Goal: Transaction & Acquisition: Purchase product/service

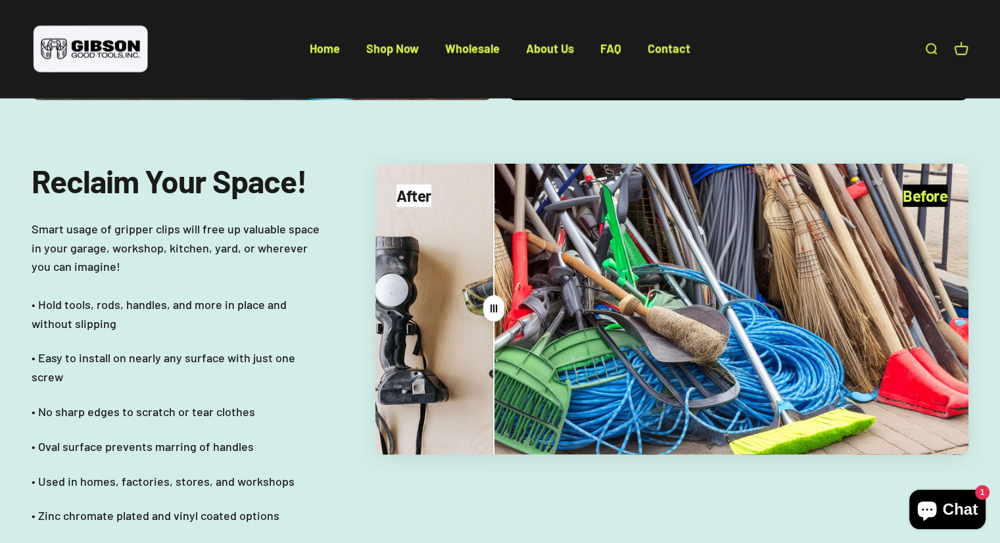
scroll to position [3131, 0]
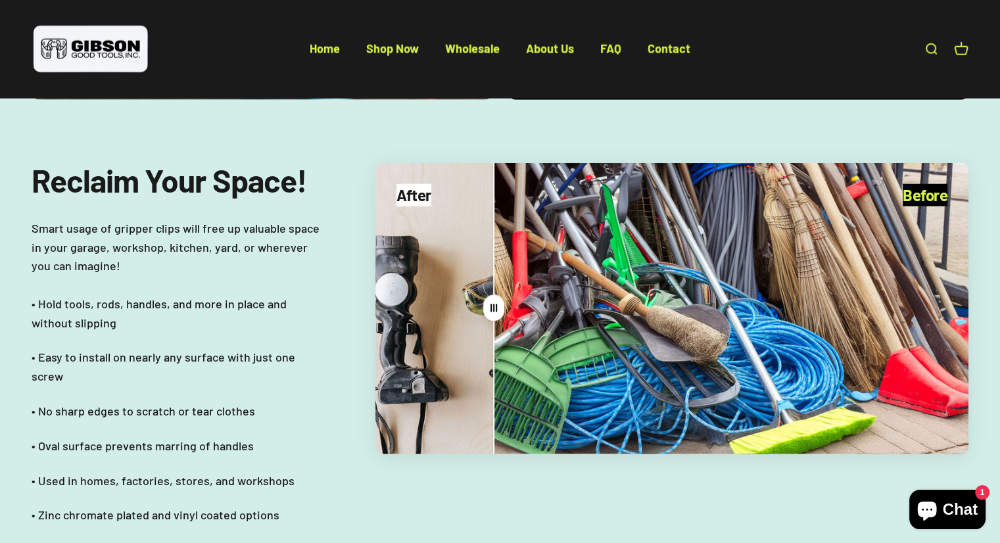
click at [431, 281] on div "Drag" at bounding box center [671, 308] width 593 height 291
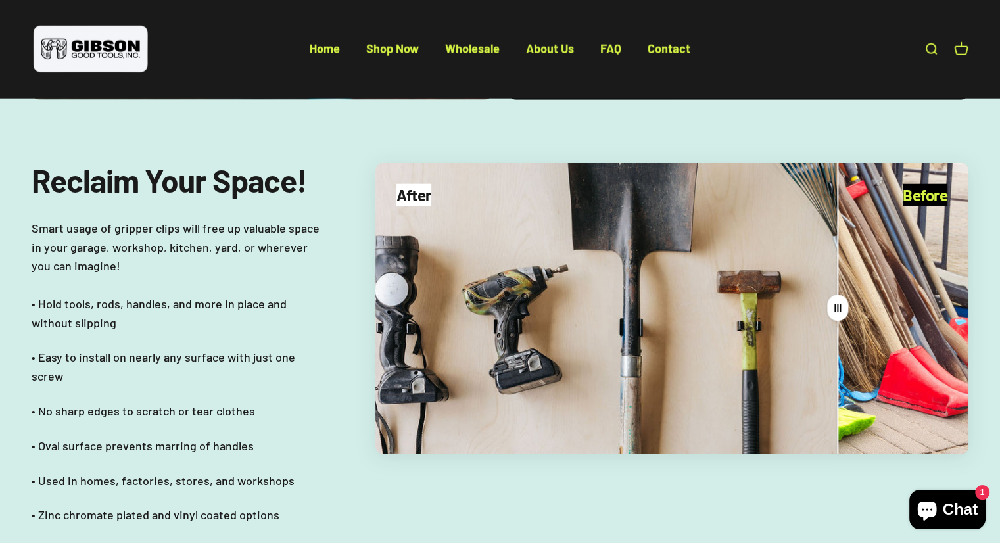
drag, startPoint x: 492, startPoint y: 279, endPoint x: 836, endPoint y: 248, distance: 345.9
click at [836, 248] on split-cursor "Drag" at bounding box center [838, 308] width 26 height 291
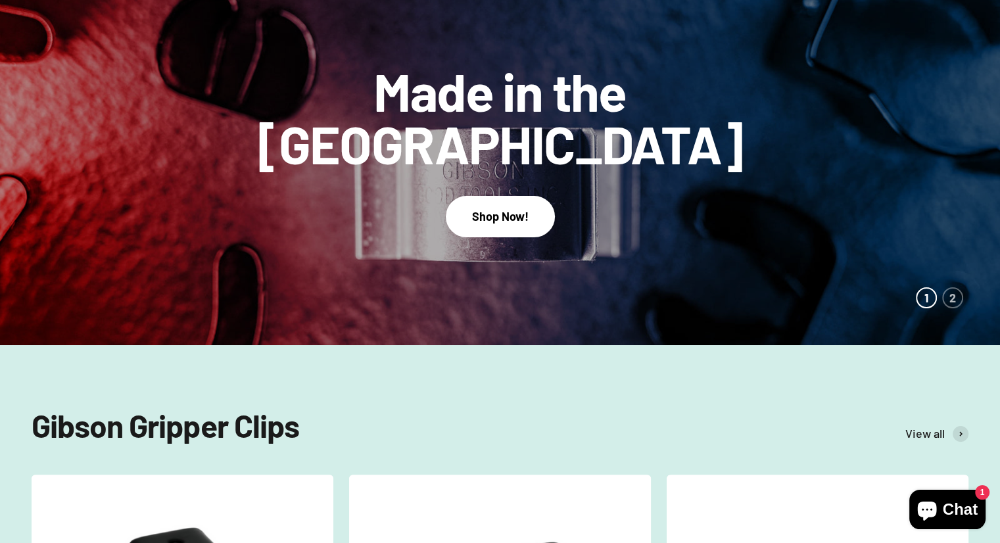
scroll to position [183, 0]
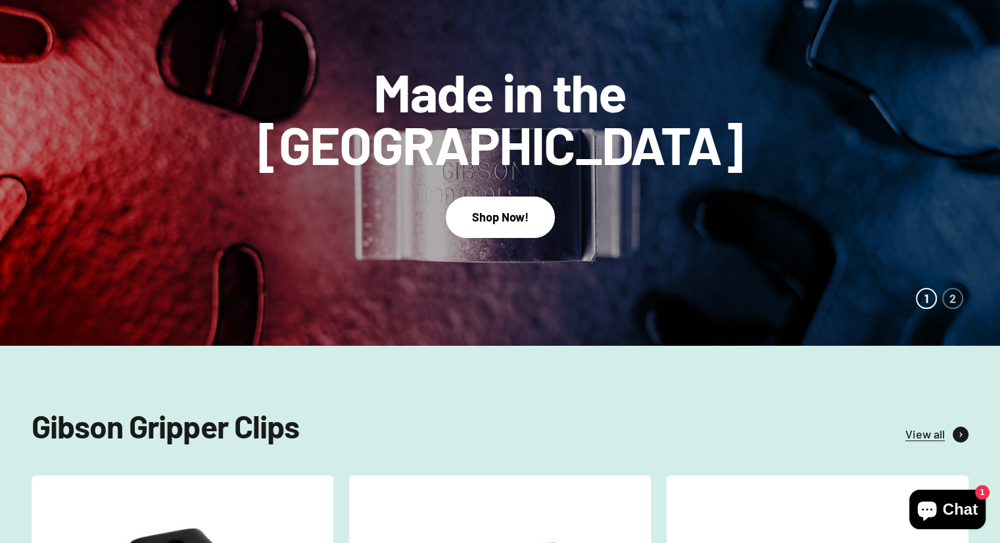
click at [914, 437] on span "View all" at bounding box center [924, 434] width 39 height 19
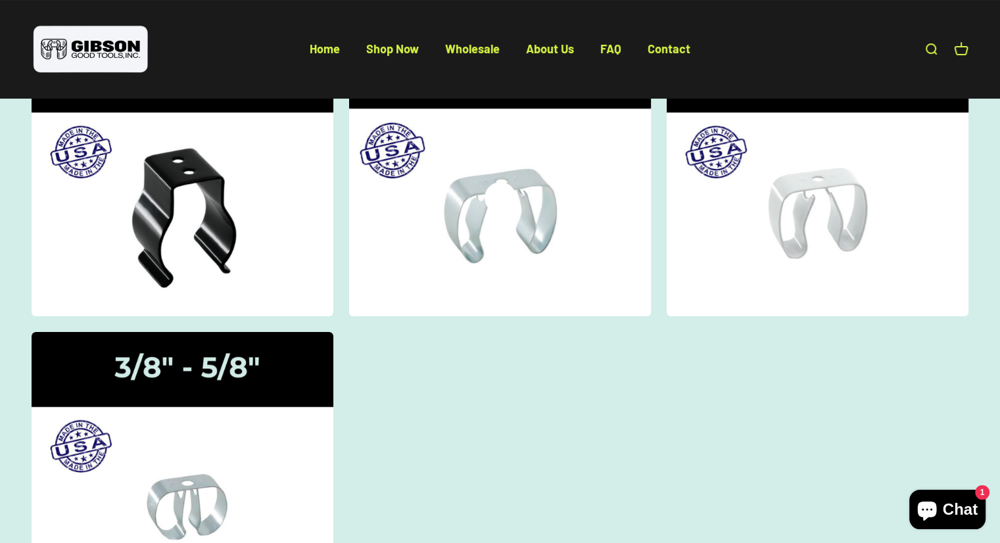
scroll to position [218, 0]
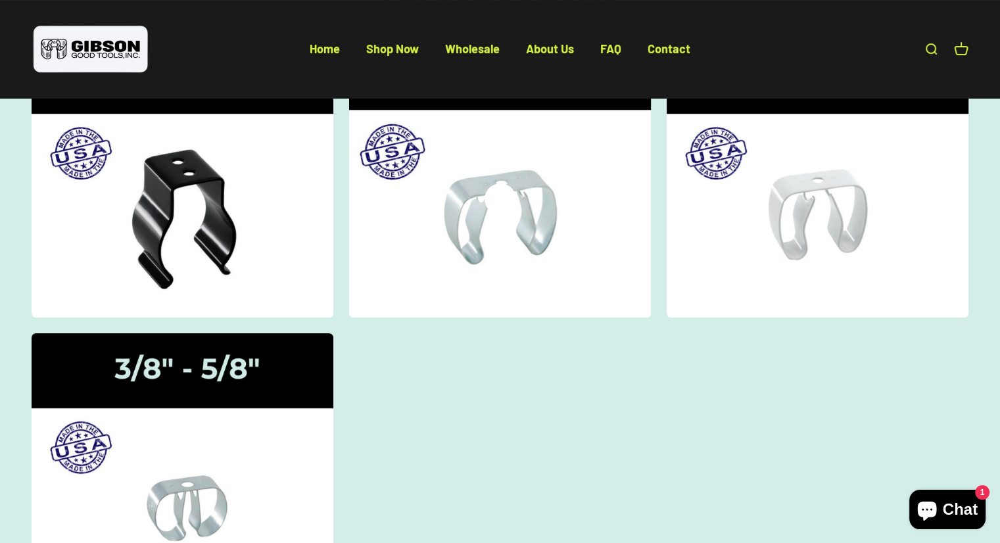
click at [497, 219] on img at bounding box center [500, 177] width 320 height 295
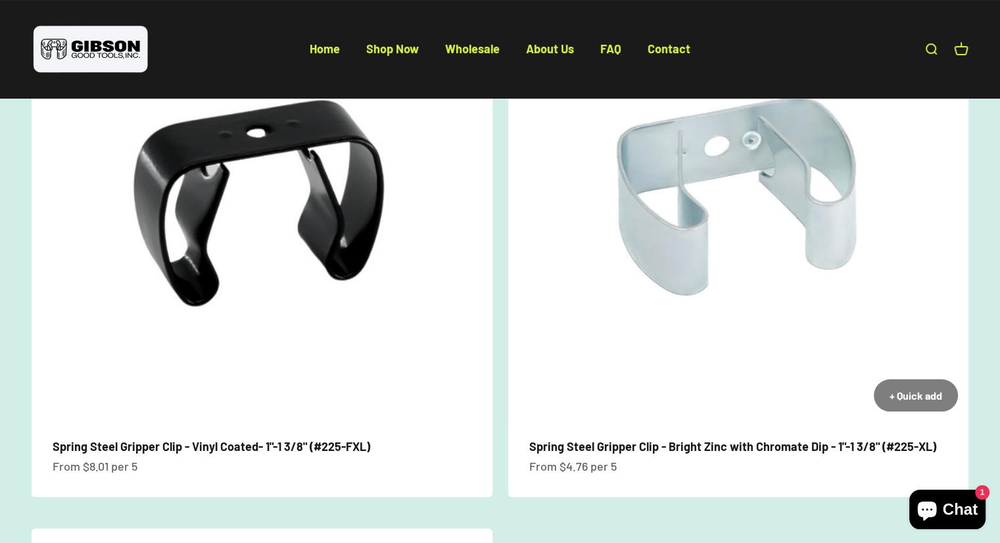
scroll to position [210, 0]
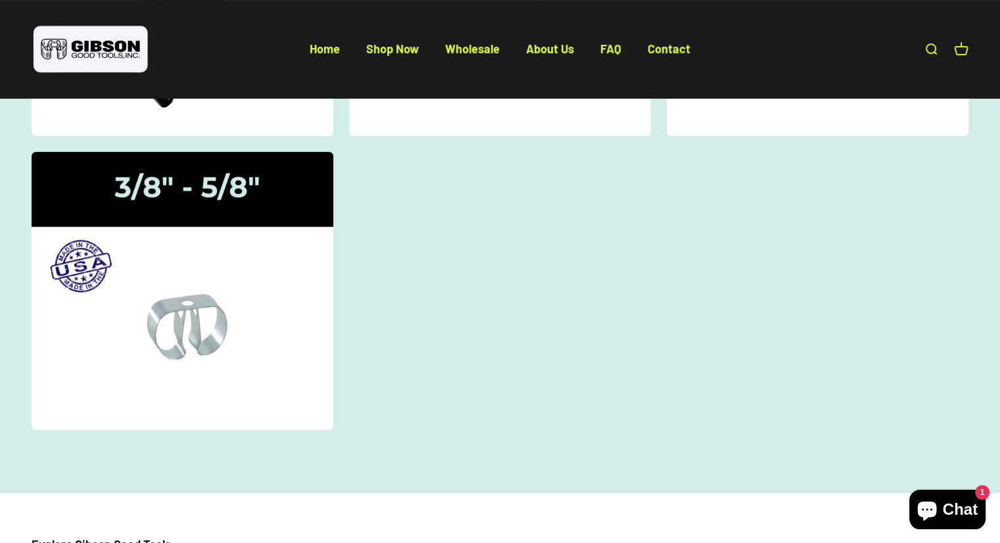
scroll to position [416, 0]
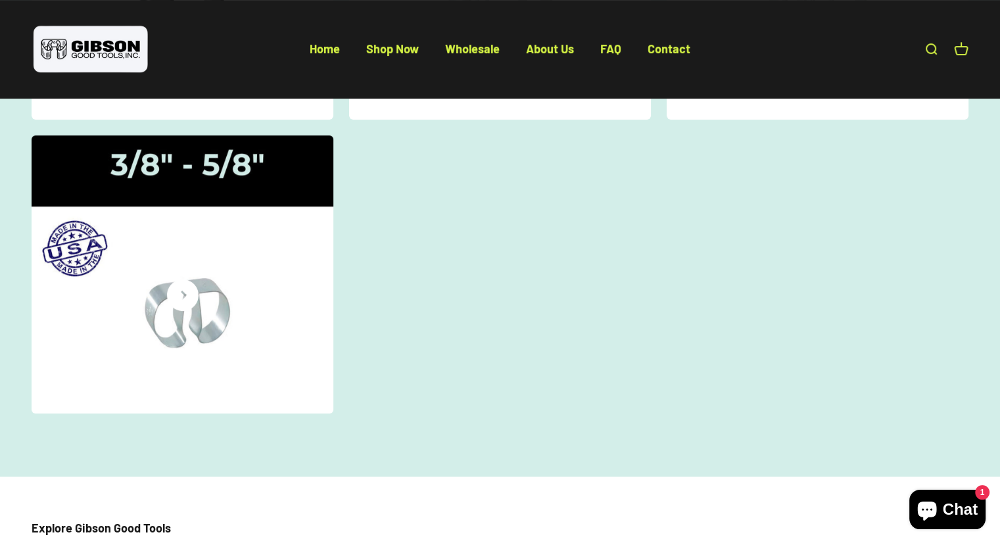
click at [201, 379] on img at bounding box center [182, 274] width 320 height 295
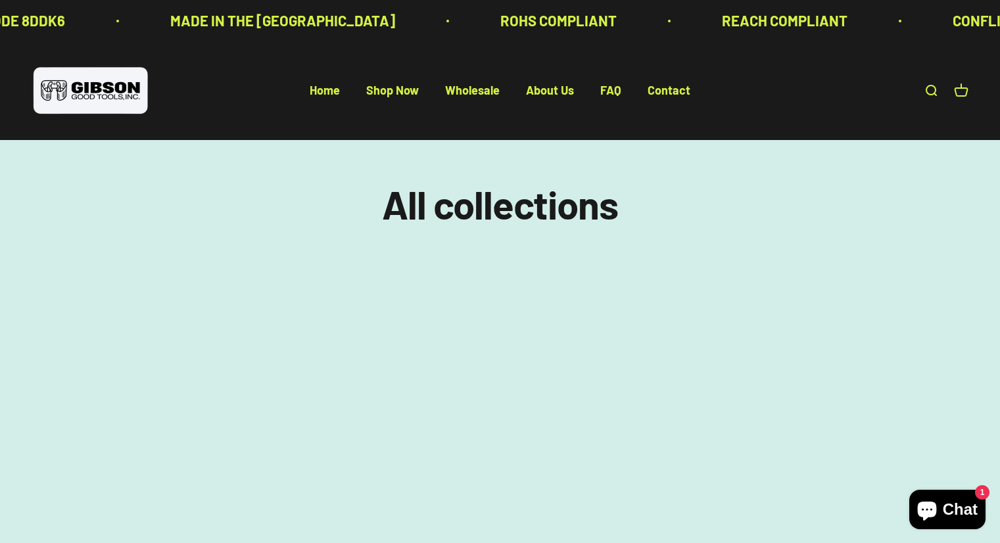
scroll to position [416, 0]
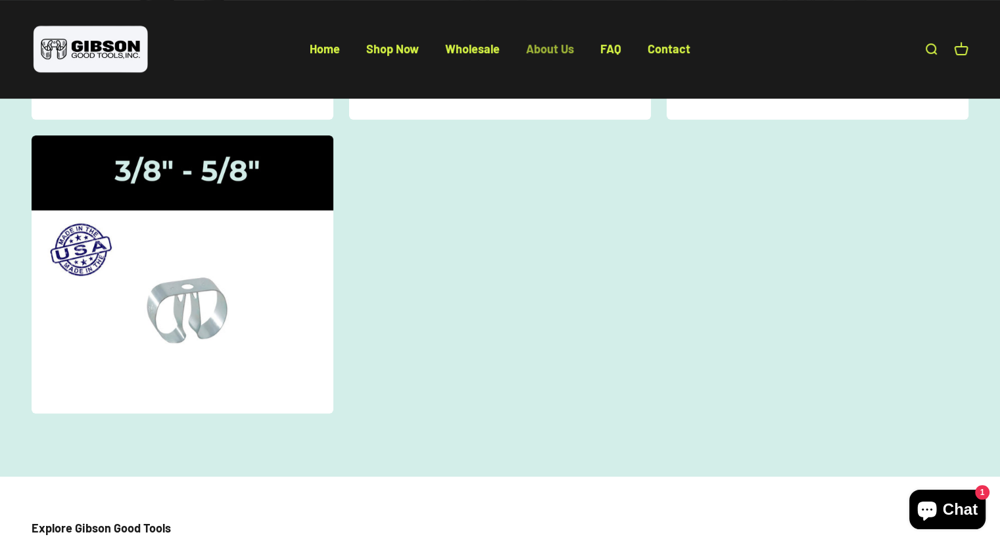
click at [548, 46] on link "About Us" at bounding box center [550, 48] width 48 height 14
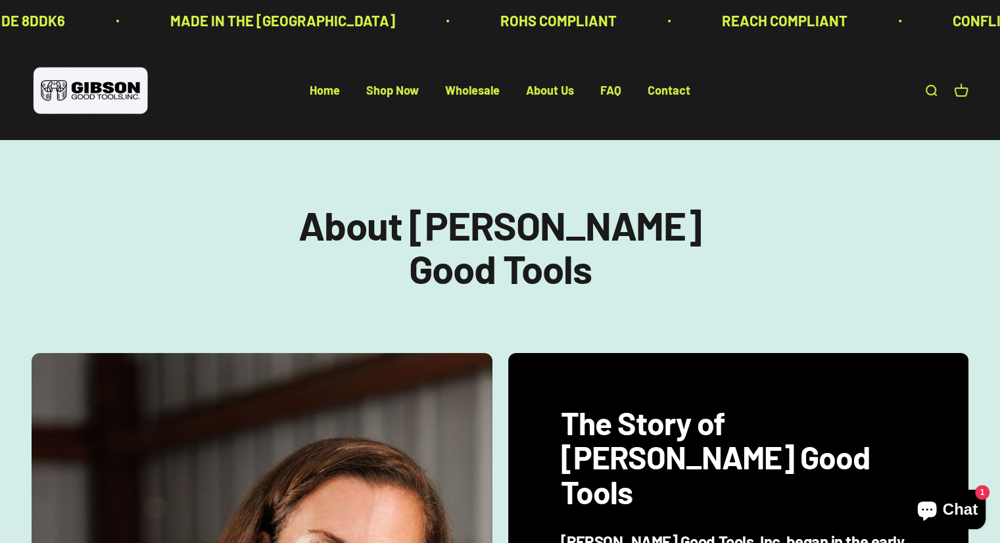
click at [927, 95] on link "Open search" at bounding box center [930, 90] width 14 height 14
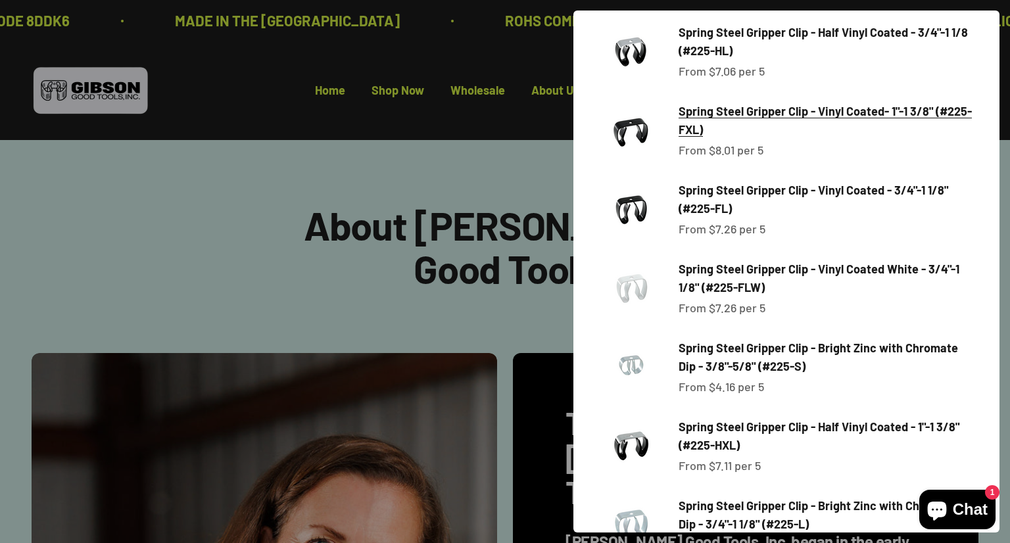
scroll to position [192, 0]
type input "***"
click at [719, 308] on sale-price "Sale price From $7.26 per 5" at bounding box center [721, 307] width 87 height 19
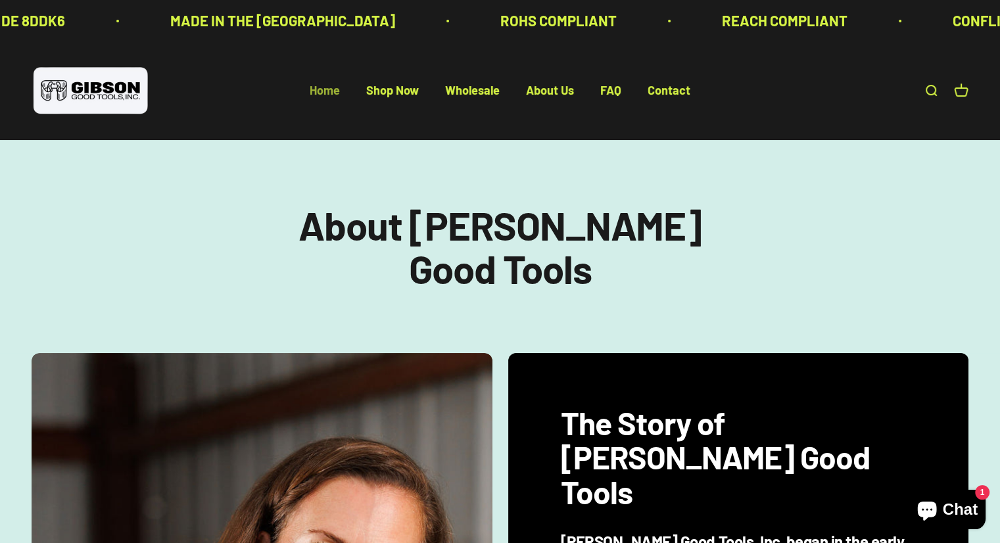
click at [321, 91] on link "Home" at bounding box center [325, 90] width 30 height 14
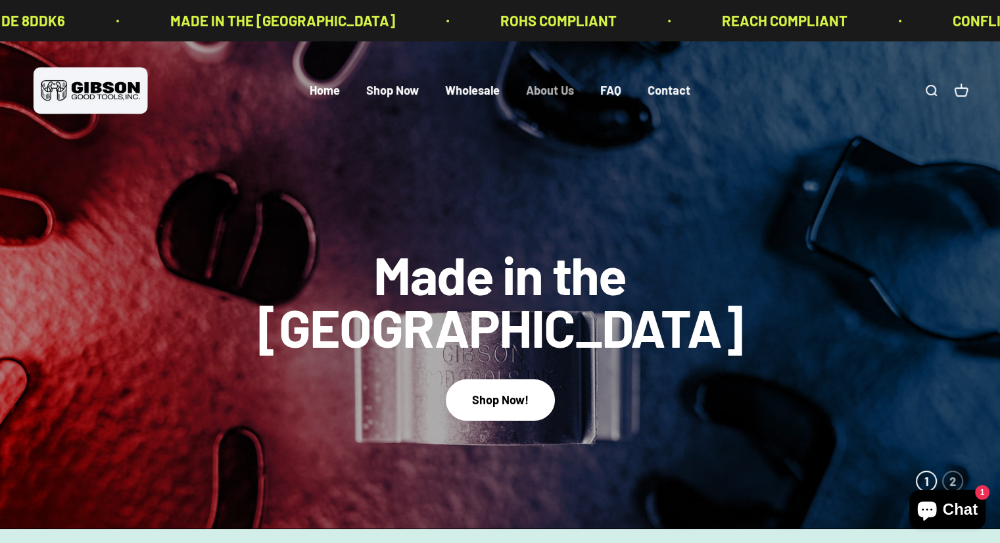
click at [551, 87] on link "About Us" at bounding box center [550, 90] width 48 height 14
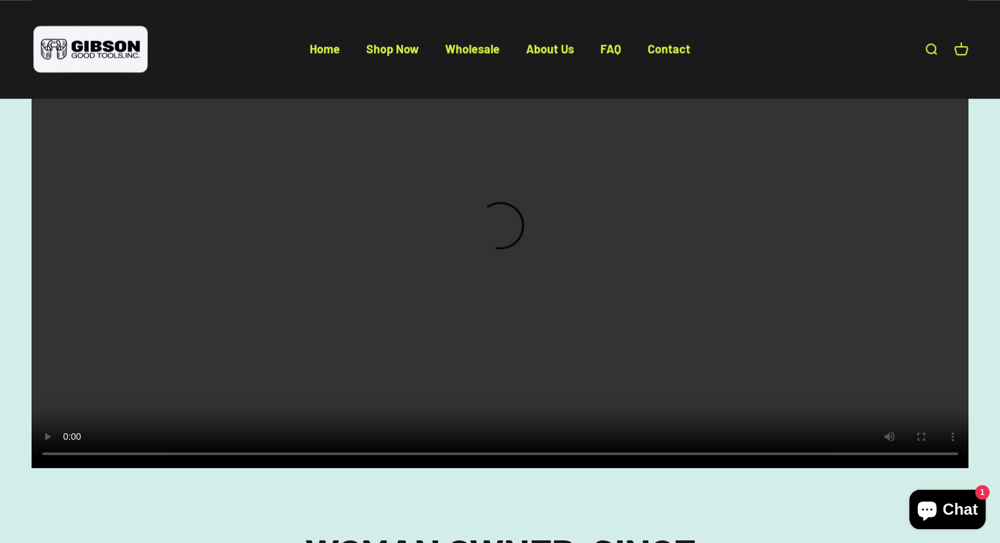
scroll to position [1127, 0]
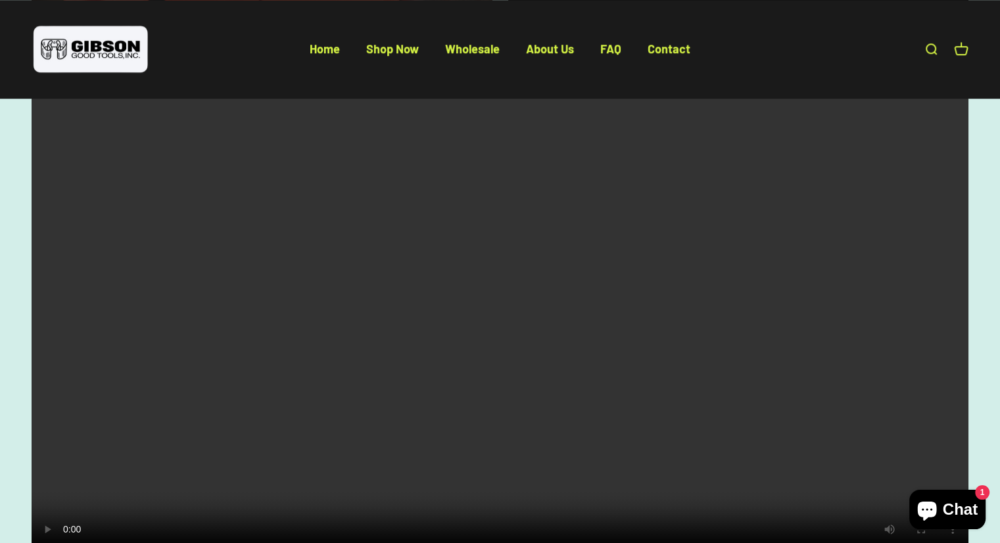
click at [471, 290] on video at bounding box center [500, 326] width 937 height 469
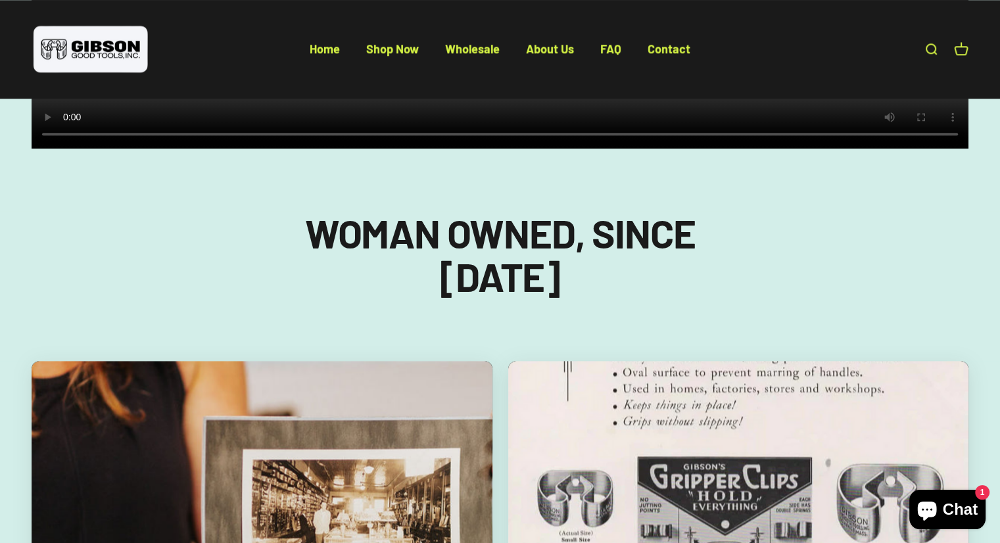
scroll to position [1538, 0]
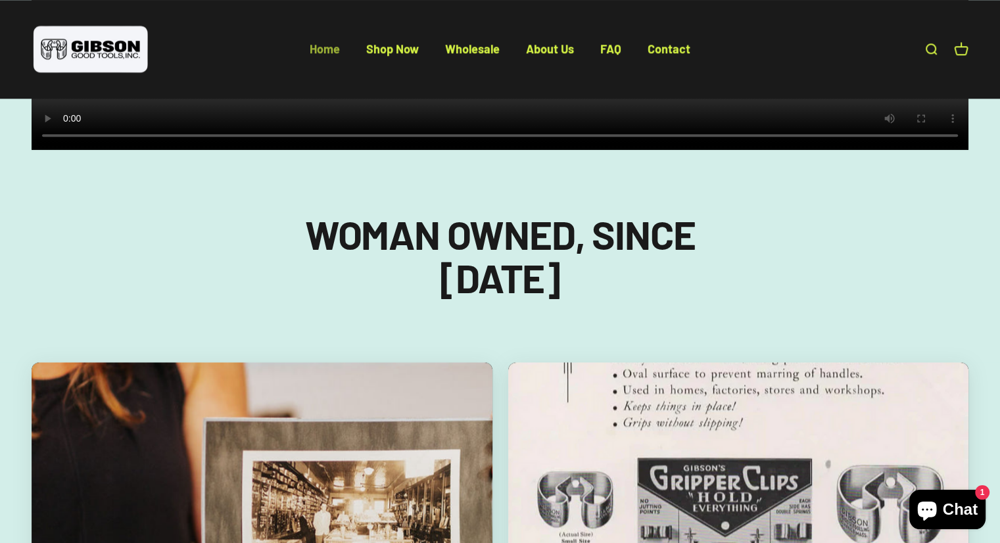
click at [317, 47] on link "Home" at bounding box center [325, 48] width 30 height 14
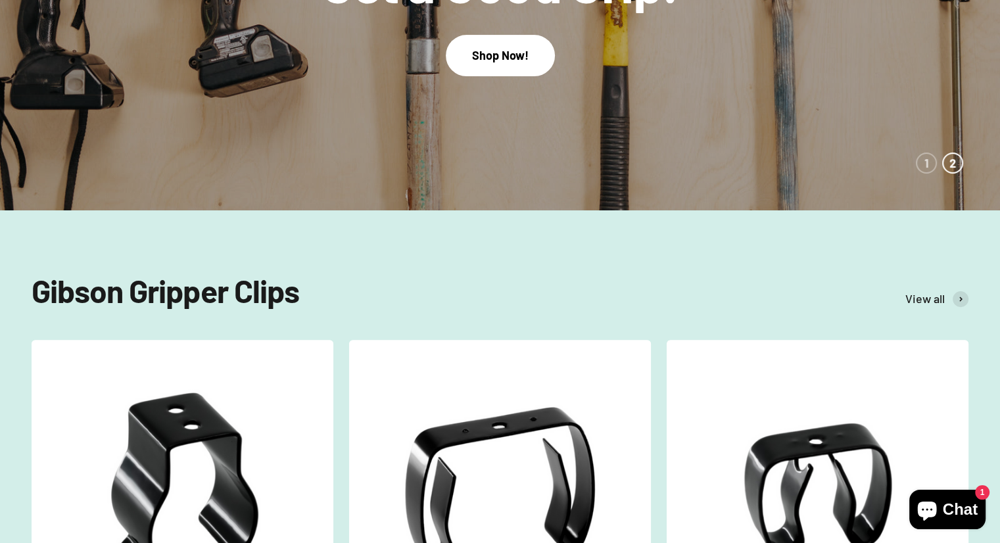
scroll to position [320, 0]
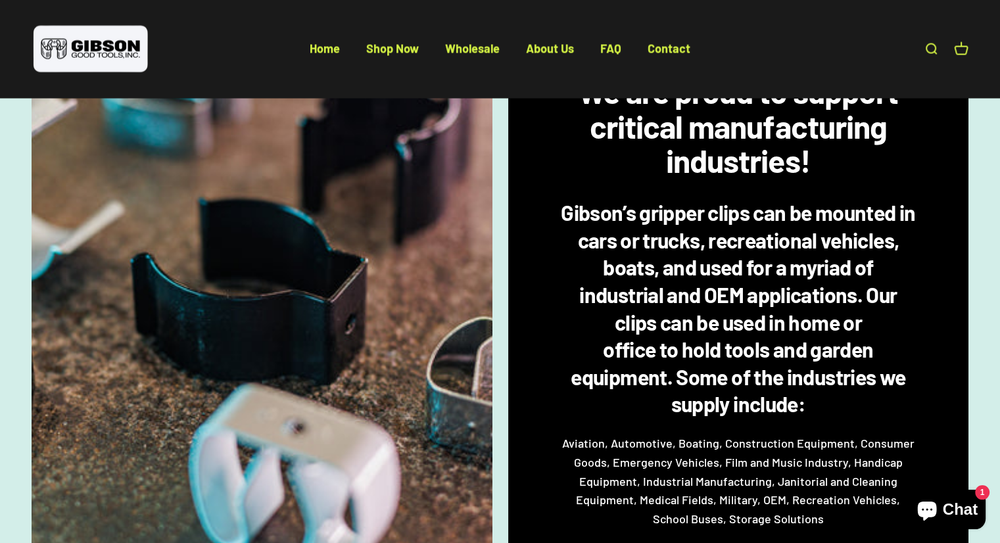
scroll to position [2650, 0]
